Goal: Information Seeking & Learning: Learn about a topic

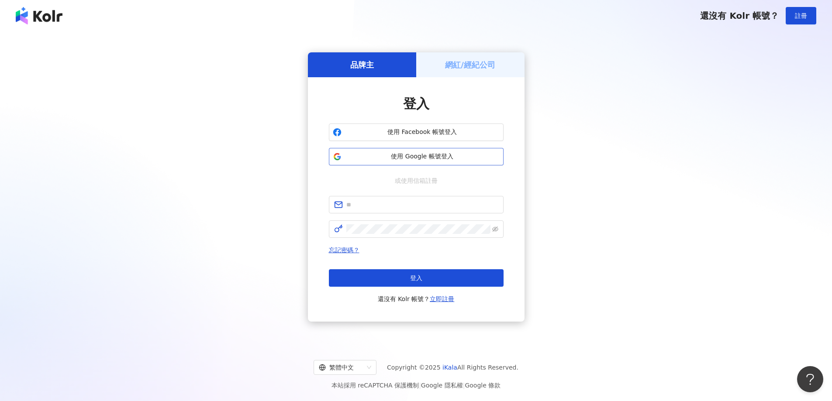
click at [449, 164] on button "使用 Google 帳號登入" at bounding box center [416, 156] width 175 height 17
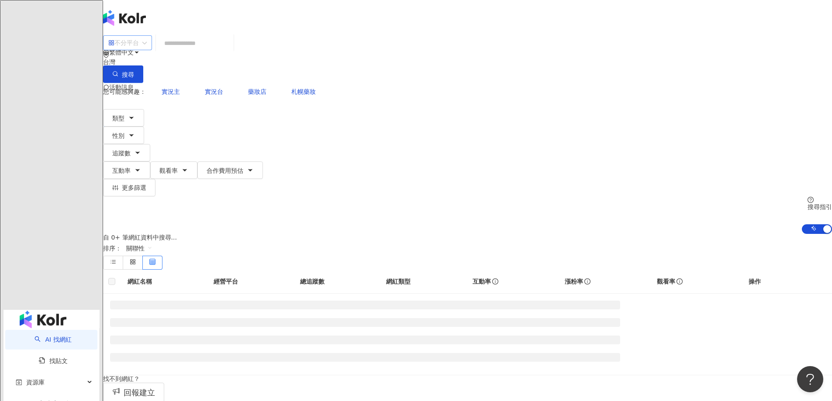
click at [147, 50] on span at bounding box center [127, 43] width 38 height 14
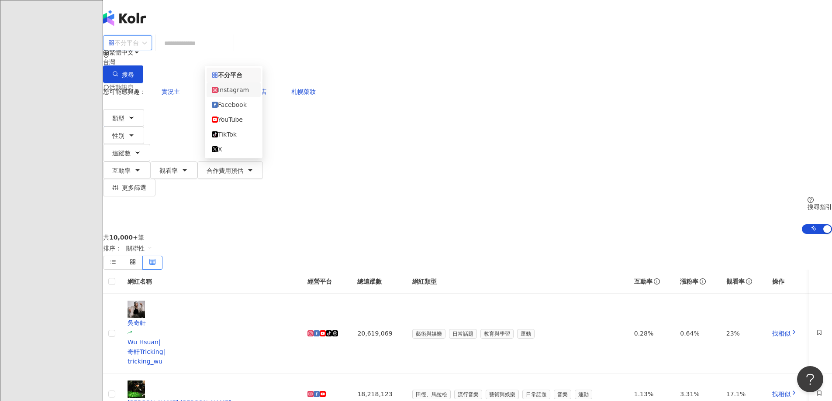
click at [231, 110] on div "Facebook" at bounding box center [234, 105] width 44 height 10
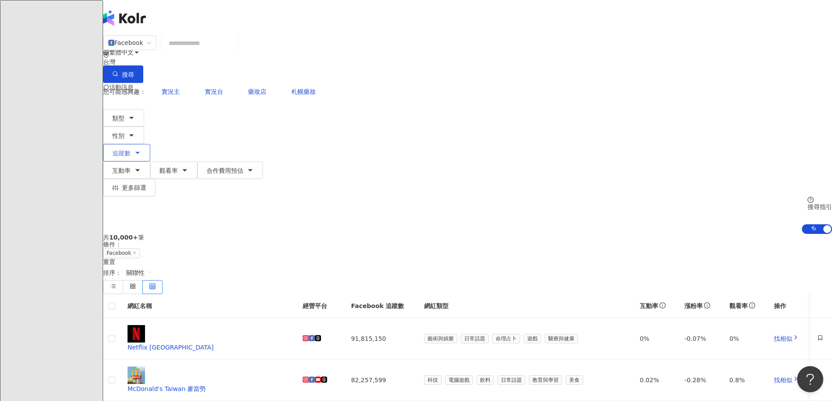
click at [131, 150] on span "追蹤數" at bounding box center [121, 153] width 18 height 7
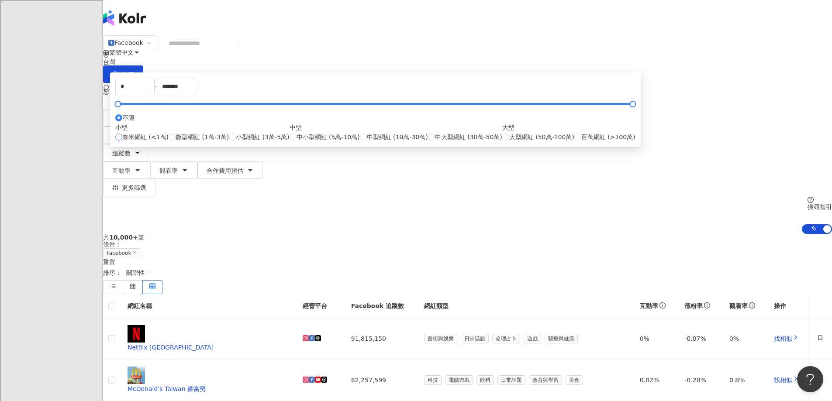
click at [169, 142] on span "奈米網紅 (<1萬)" at bounding box center [145, 137] width 46 height 10
type input "****"
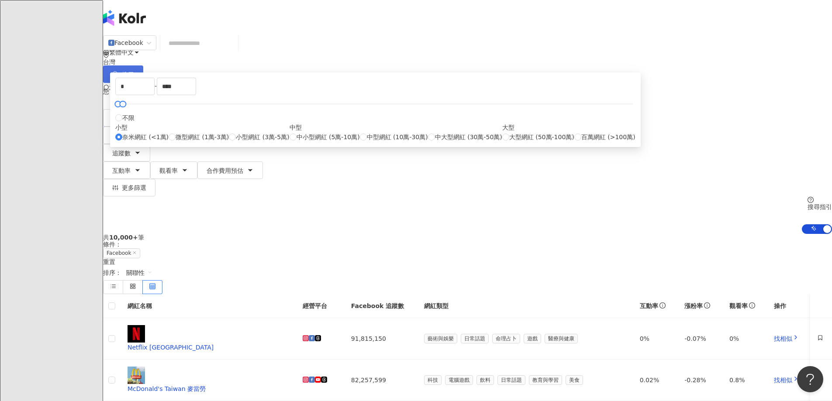
click at [143, 66] on button "搜尋" at bounding box center [123, 74] width 40 height 17
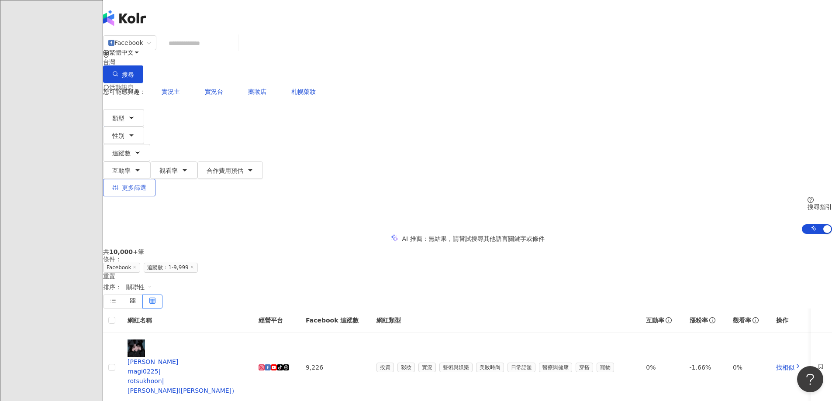
click at [146, 184] on span "更多篩選" at bounding box center [134, 187] width 24 height 7
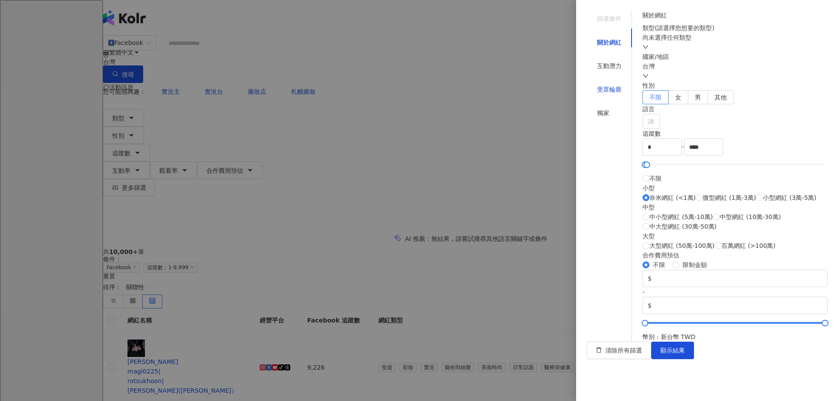
click at [610, 85] on div "受眾輪廓" at bounding box center [609, 90] width 24 height 10
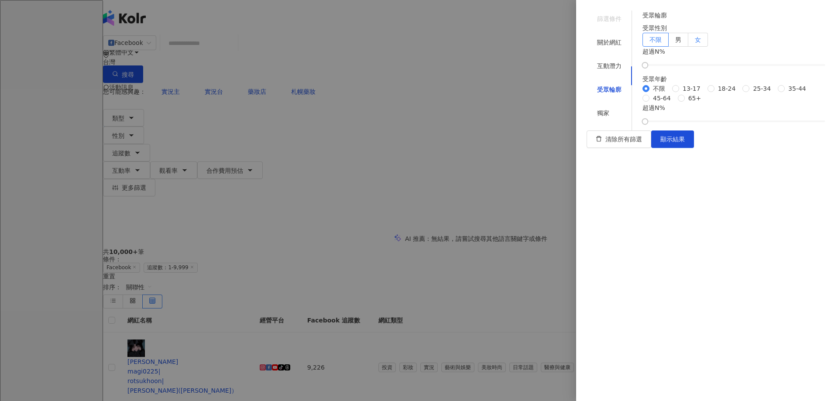
click at [708, 47] on label "女" at bounding box center [699, 40] width 20 height 14
drag, startPoint x: 665, startPoint y: 104, endPoint x: 750, endPoint y: 107, distance: 85.6
click at [750, 68] on div at bounding box center [735, 64] width 180 height 5
drag, startPoint x: 801, startPoint y: 377, endPoint x: 802, endPoint y: 372, distance: 4.9
click at [801, 148] on div "清除所有篩選 顯示結果" at bounding box center [707, 139] width 241 height 17
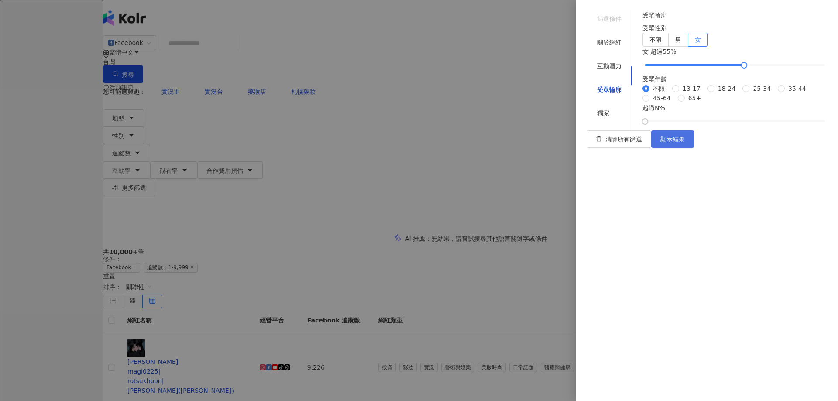
click at [685, 143] on span "顯示結果" at bounding box center [673, 139] width 24 height 7
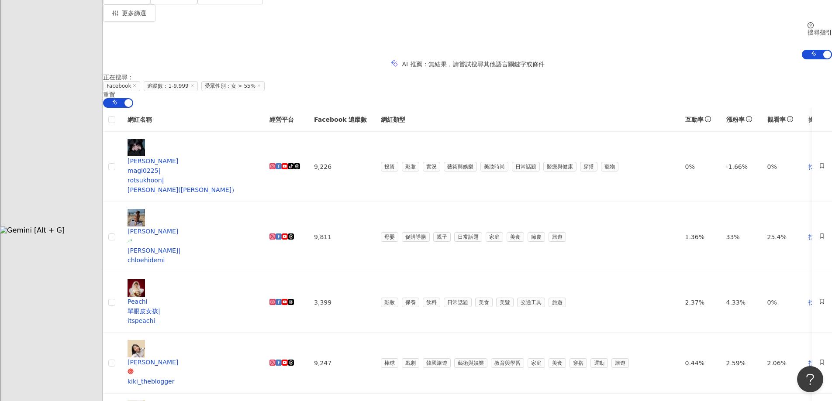
scroll to position [262, 0]
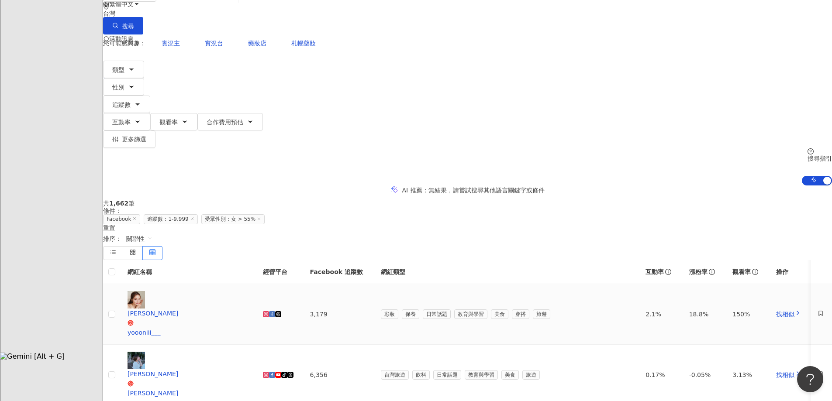
scroll to position [0, 0]
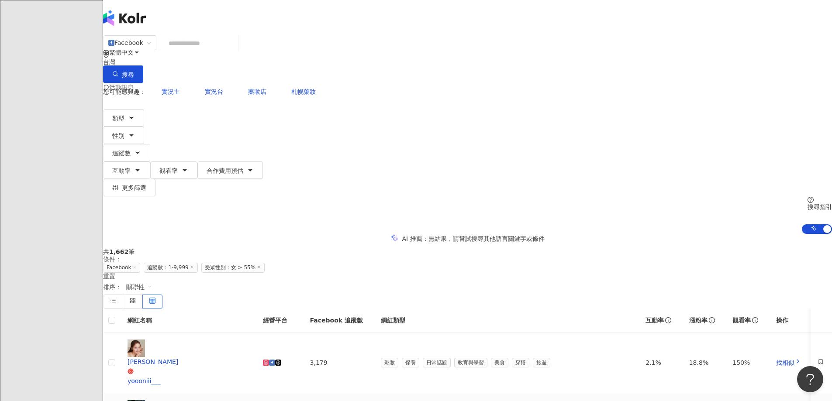
drag, startPoint x: 407, startPoint y: 262, endPoint x: 400, endPoint y: 262, distance: 6.1
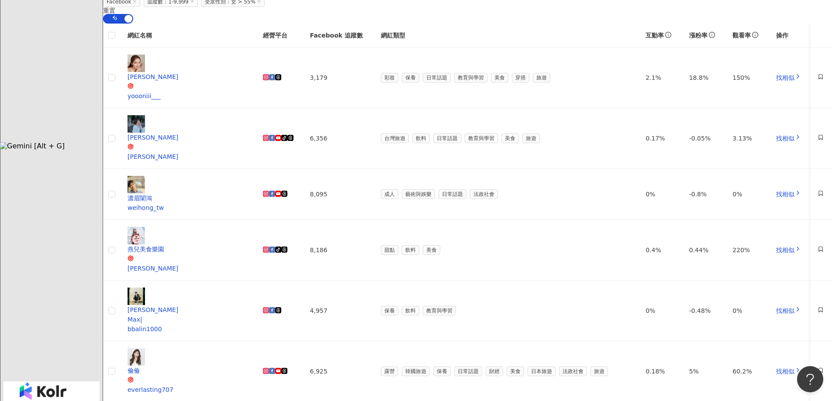
scroll to position [262, 0]
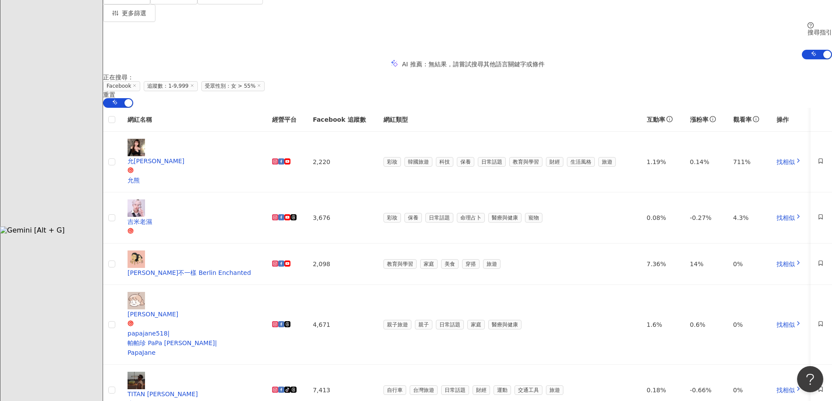
scroll to position [349, 0]
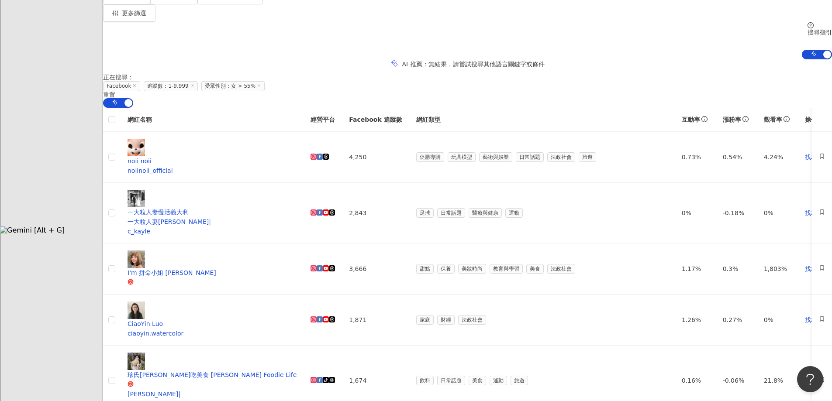
scroll to position [262, 0]
